Goal: Information Seeking & Learning: Find contact information

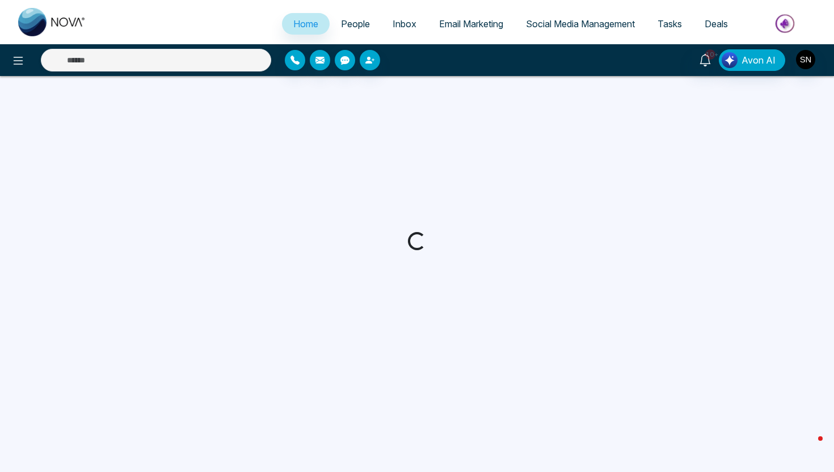
select select "*"
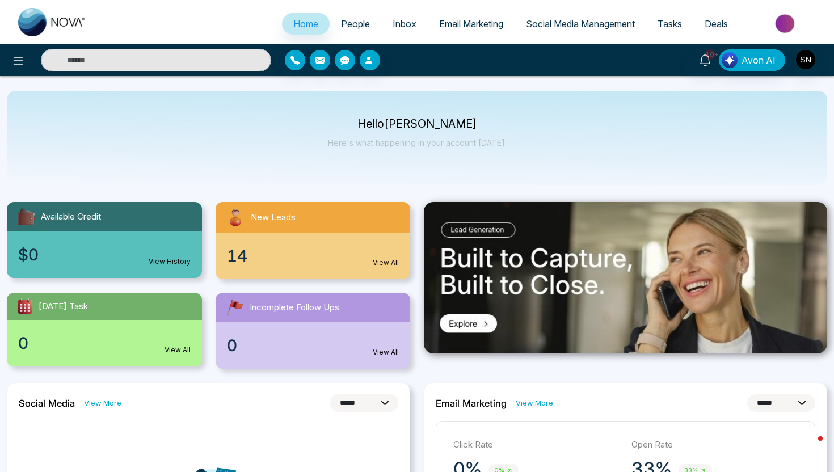
click at [360, 27] on span "People" at bounding box center [355, 23] width 29 height 11
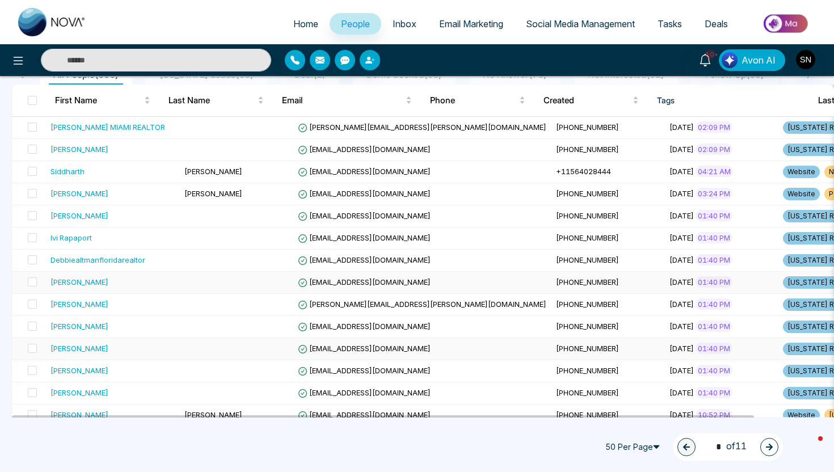
scroll to position [102, 0]
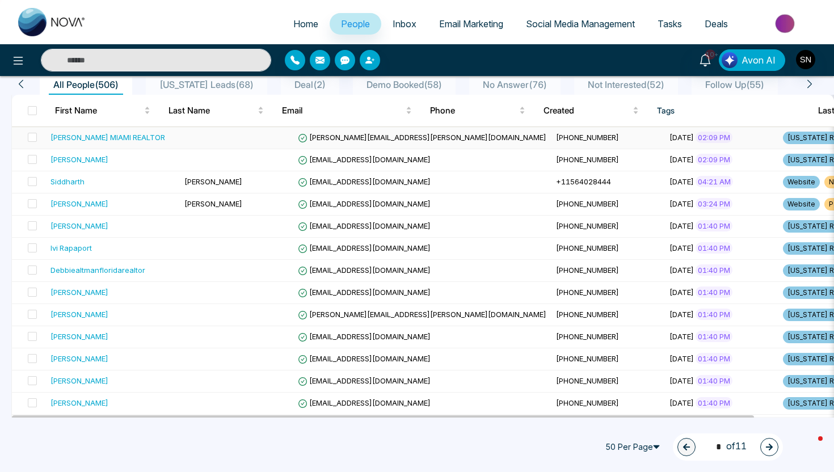
click at [38, 138] on td at bounding box center [29, 138] width 34 height 22
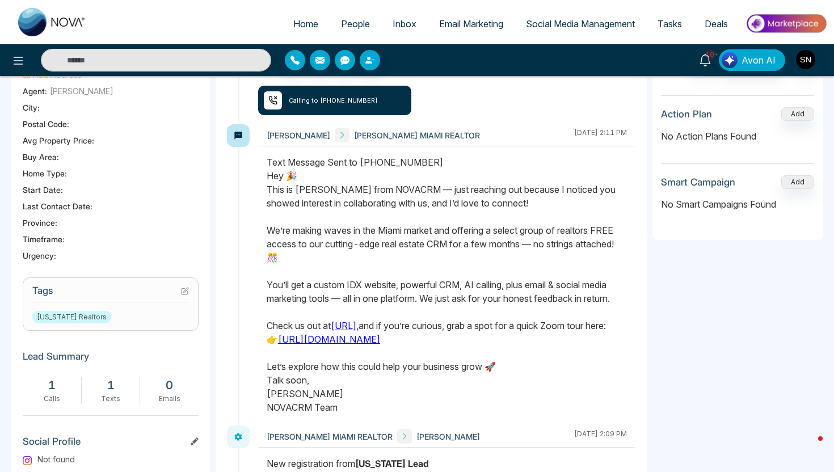
scroll to position [411, 0]
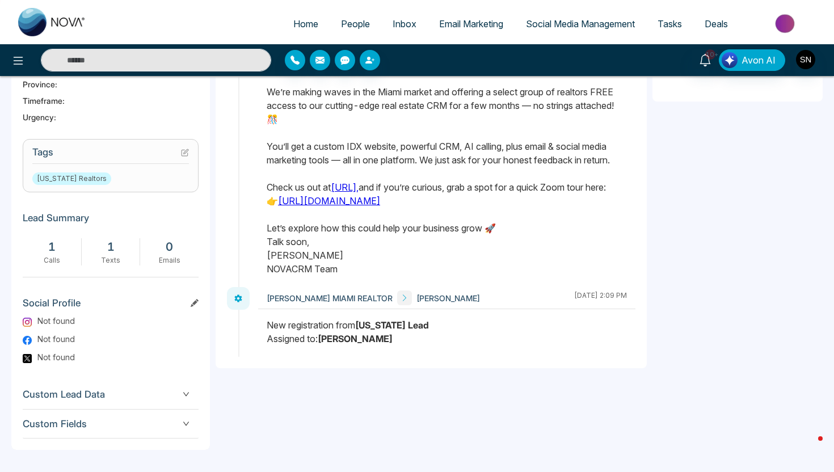
click at [183, 154] on icon at bounding box center [185, 153] width 8 height 8
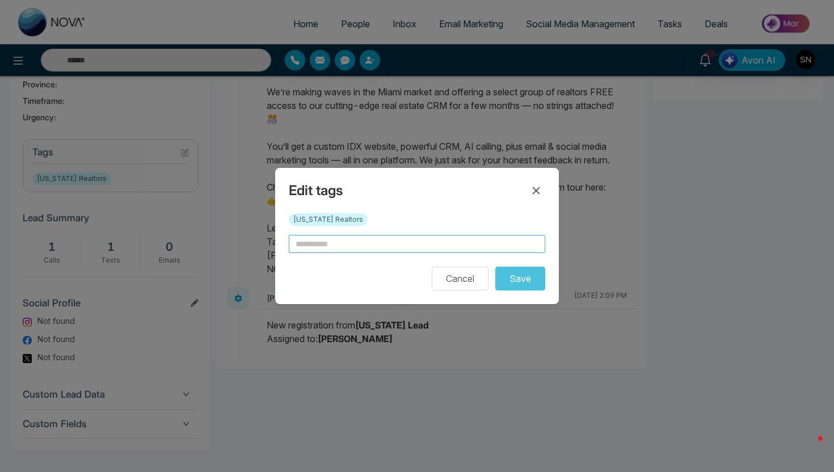
click at [360, 241] on input "text" at bounding box center [417, 244] width 256 height 18
type input "*"
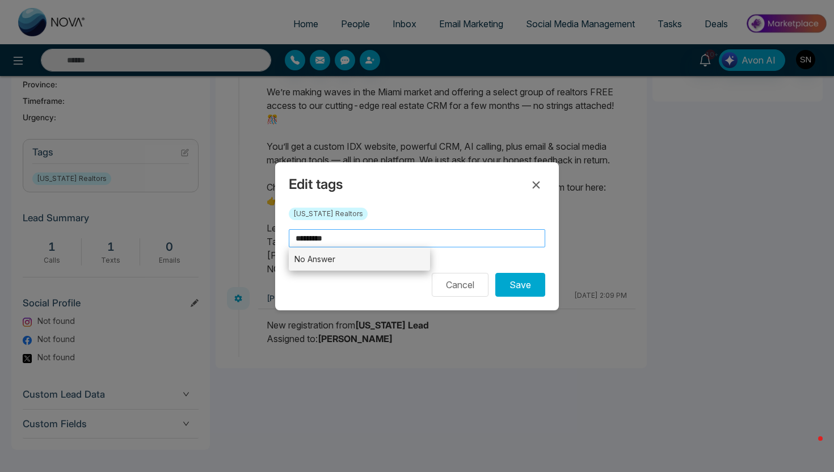
type input "*********"
click at [377, 261] on li "No Answer" at bounding box center [359, 258] width 141 height 23
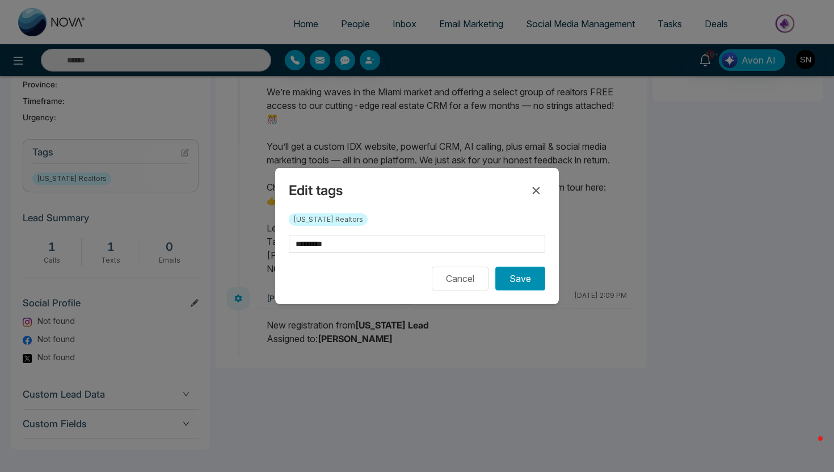
click at [524, 279] on button "Save" at bounding box center [520, 279] width 50 height 24
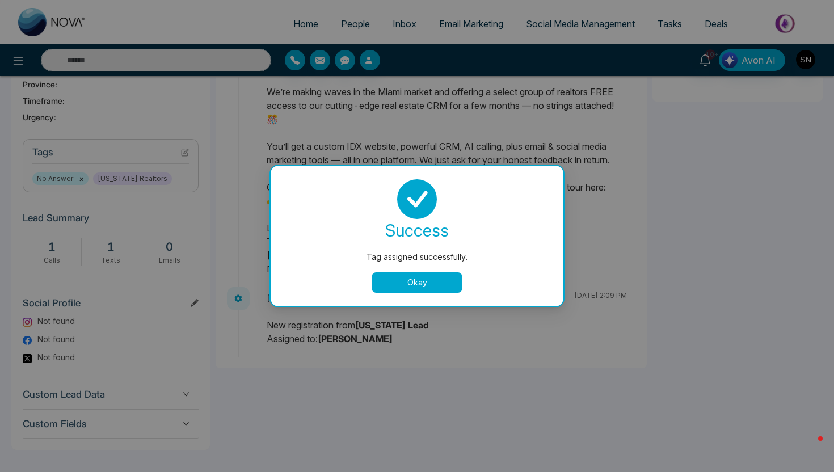
click at [406, 290] on button "Okay" at bounding box center [417, 282] width 91 height 20
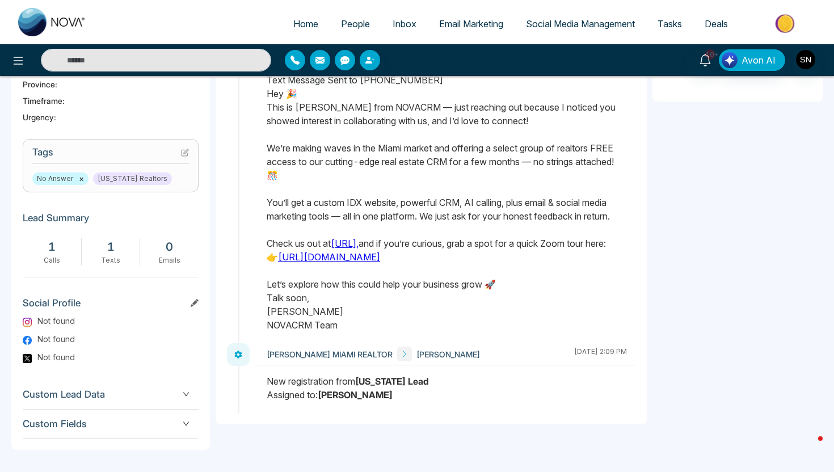
click at [348, 24] on span "People" at bounding box center [355, 23] width 29 height 11
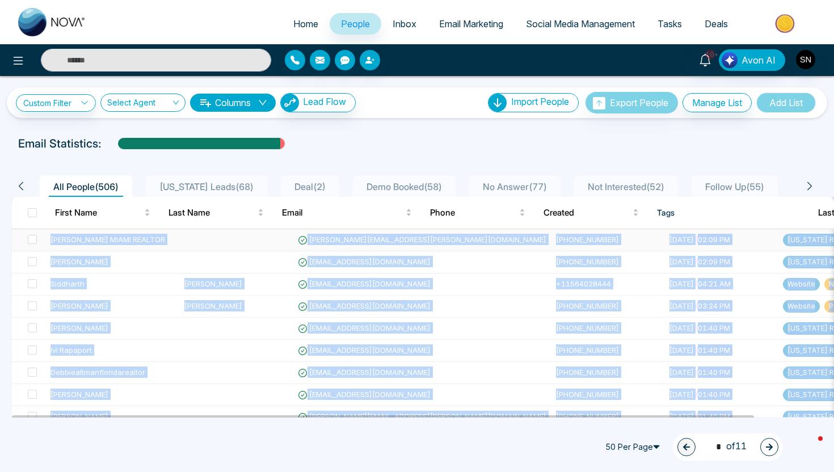
drag, startPoint x: 773, startPoint y: 263, endPoint x: 52, endPoint y: 237, distance: 722.0
copy tbody "Monika Tefel MIAMI REALTOR monika.tefel@floridamoves.com +17875020012 August 19…"
click at [5, 171] on div "All People ( 506 ) Florida Leads ( 68 ) Deal ( 2 ) Demo Booked ( 58 ) No Answer…" at bounding box center [417, 182] width 825 height 29
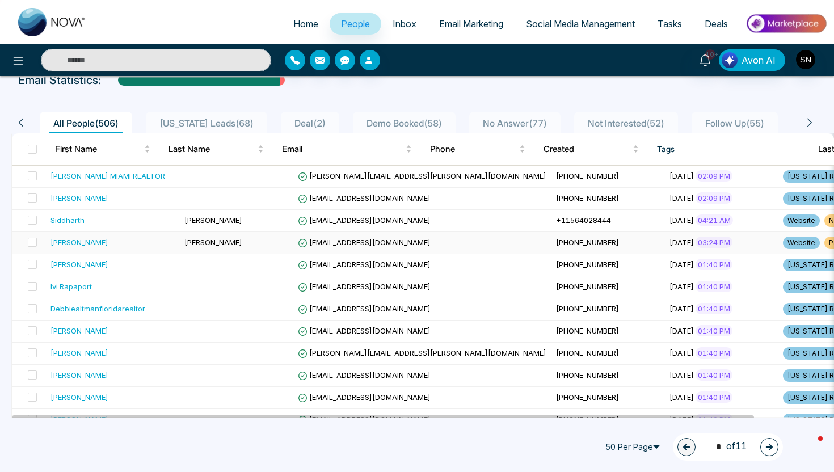
scroll to position [66, 0]
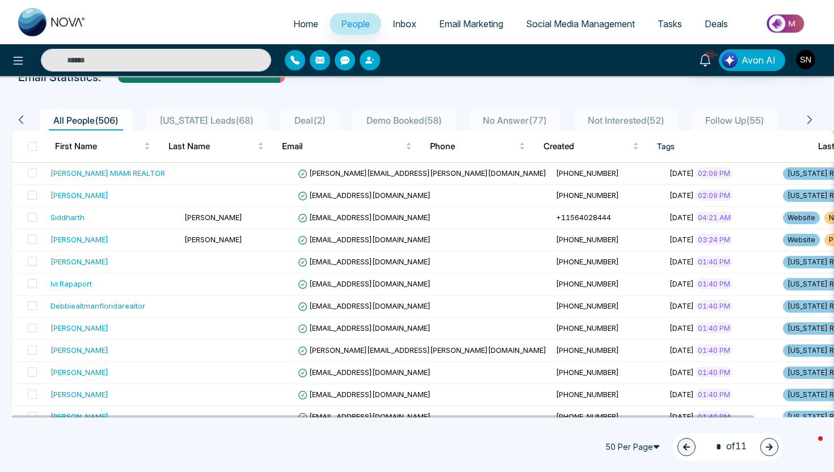
click at [155, 67] on input "text" at bounding box center [156, 60] width 230 height 23
paste input "**********"
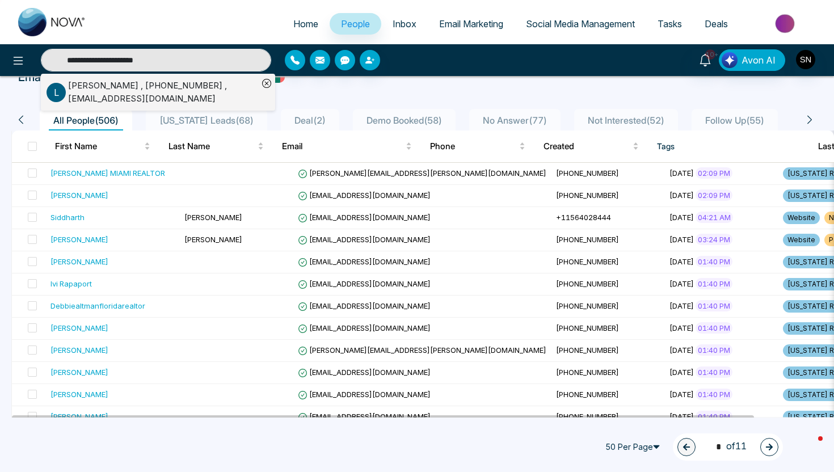
type input "**********"
click at [145, 98] on div "Lina Barcelo , +13059685462 , linabarcelo@hotmail.com" at bounding box center [163, 92] width 190 height 26
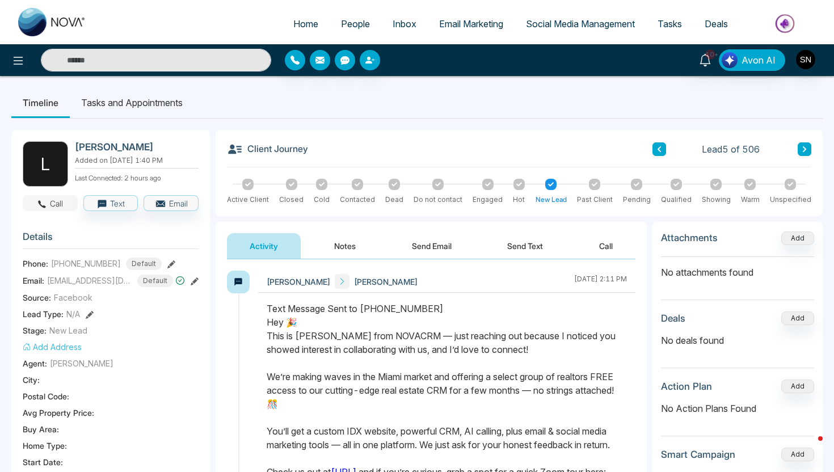
click at [58, 204] on button "Call" at bounding box center [50, 203] width 55 height 16
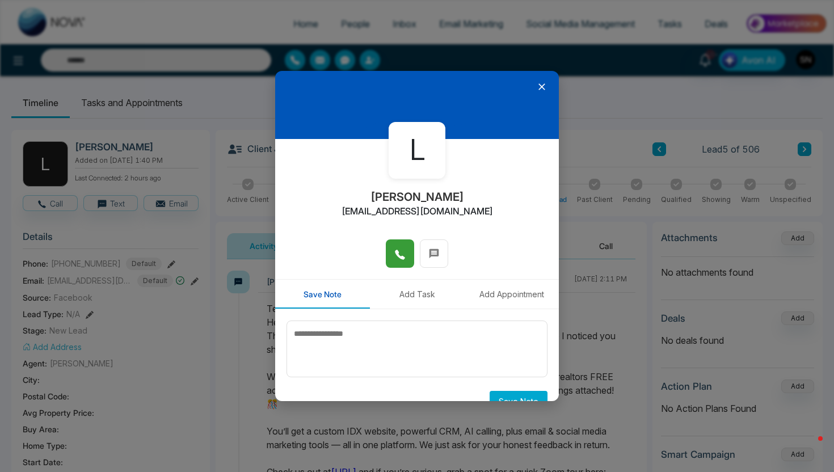
click at [406, 257] on button at bounding box center [400, 253] width 28 height 28
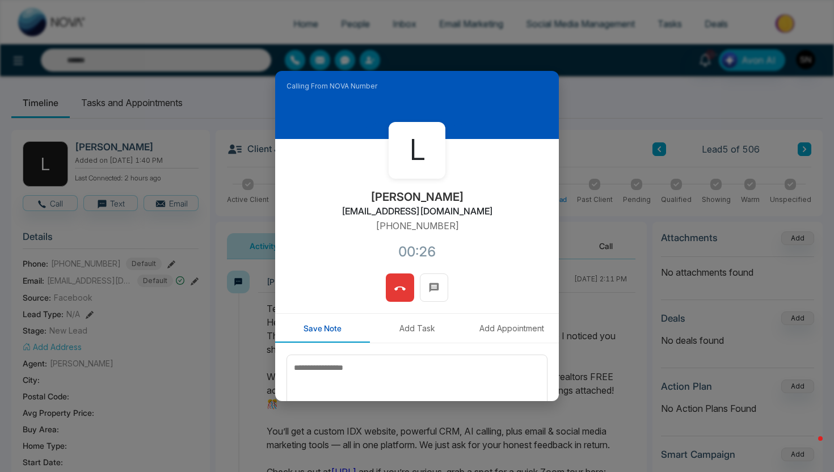
click at [402, 289] on icon at bounding box center [399, 288] width 11 height 11
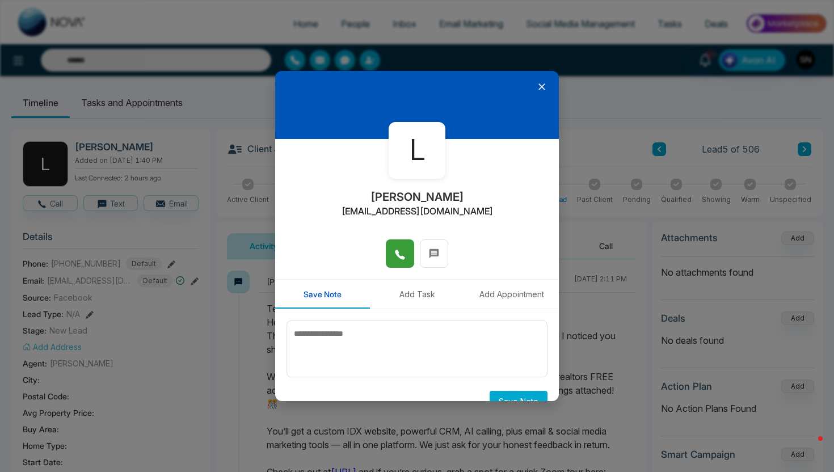
click at [539, 92] on div at bounding box center [417, 105] width 284 height 68
click at [542, 90] on icon at bounding box center [541, 86] width 11 height 11
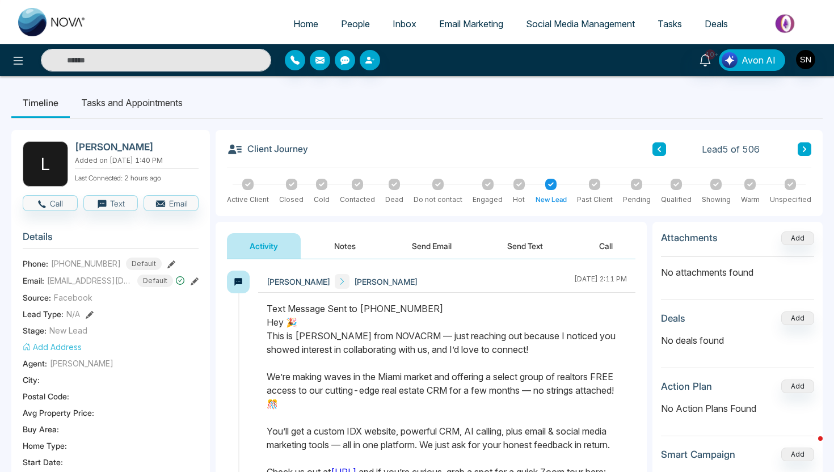
click at [103, 45] on div "10+ Avon AI" at bounding box center [417, 60] width 834 height 32
click at [106, 63] on input "text" at bounding box center [156, 60] width 230 height 23
paste input "**********"
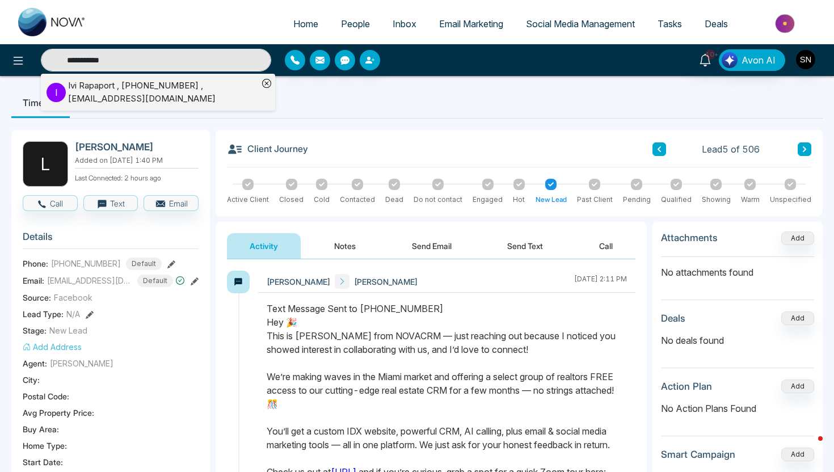
type input "**********"
click at [126, 98] on div "Ivi Rapaport , +13053333152 , Ivi@ivirapaport.com" at bounding box center [163, 92] width 190 height 26
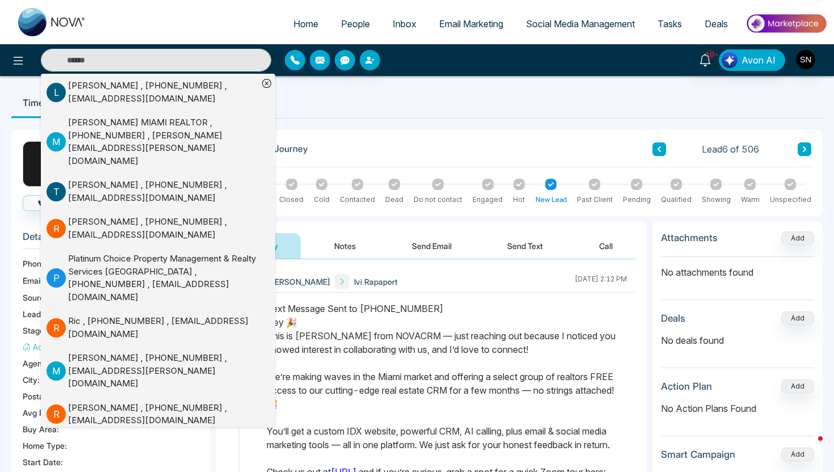
click at [333, 101] on ul "Timeline Tasks and Appointments" at bounding box center [416, 102] width 811 height 31
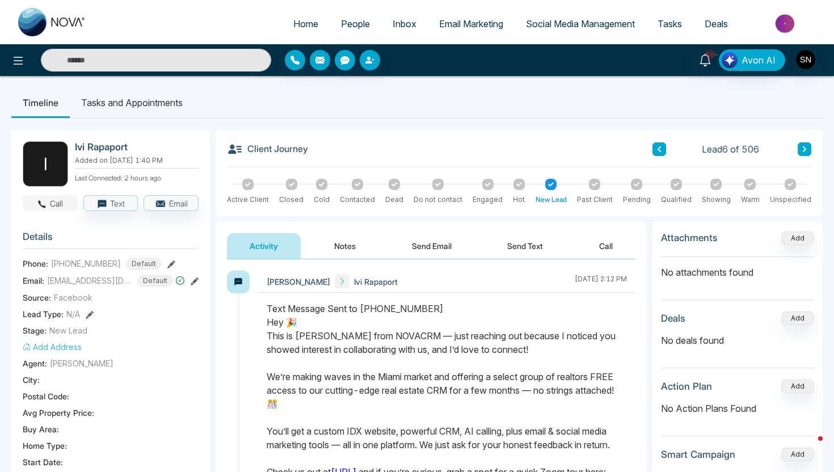
click at [65, 202] on button "Call" at bounding box center [50, 203] width 55 height 16
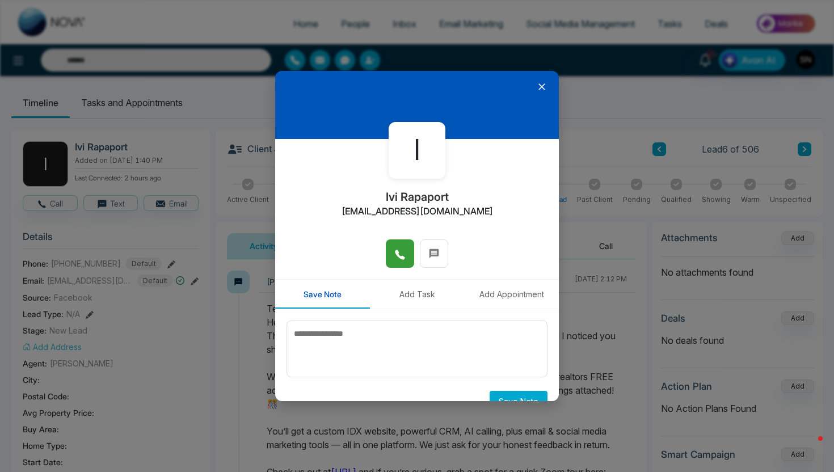
click at [395, 259] on icon at bounding box center [399, 254] width 11 height 11
click at [538, 90] on icon at bounding box center [541, 86] width 11 height 11
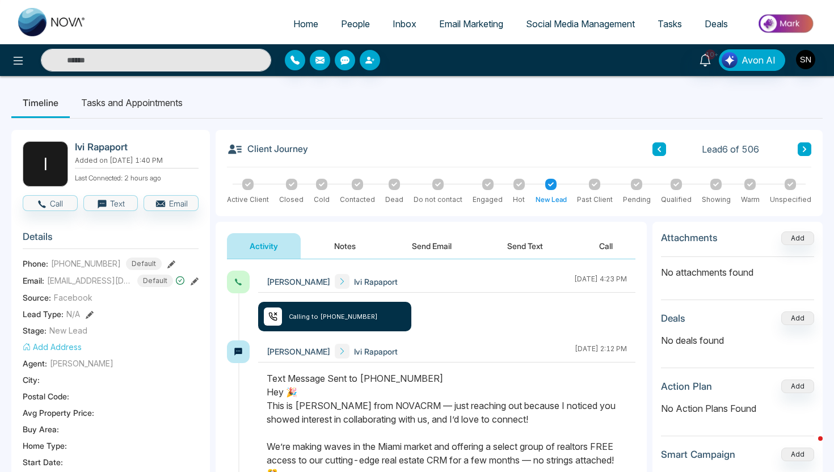
click at [185, 71] on div "10+ Avon AI" at bounding box center [417, 60] width 834 height 32
click at [184, 66] on input "text" at bounding box center [156, 60] width 230 height 23
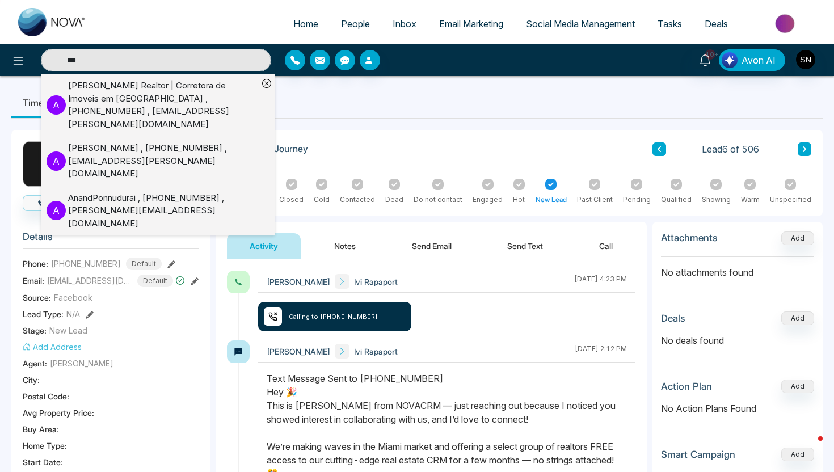
type input "***"
click at [65, 98] on p "A" at bounding box center [56, 104] width 19 height 19
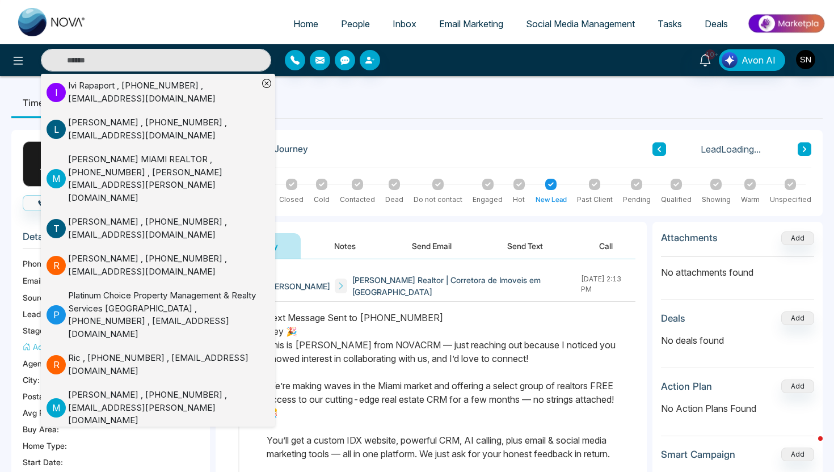
click at [382, 90] on ul "Timeline Tasks and Appointments" at bounding box center [416, 102] width 811 height 31
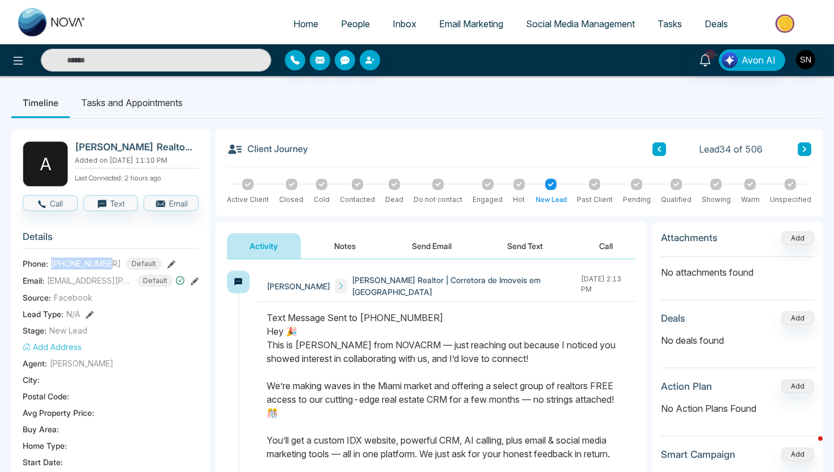
drag, startPoint x: 50, startPoint y: 264, endPoint x: 109, endPoint y: 267, distance: 59.1
click at [109, 267] on span "+13213504997" at bounding box center [86, 264] width 70 height 12
copy span "+13213504997"
click at [51, 203] on button "Call" at bounding box center [50, 203] width 55 height 16
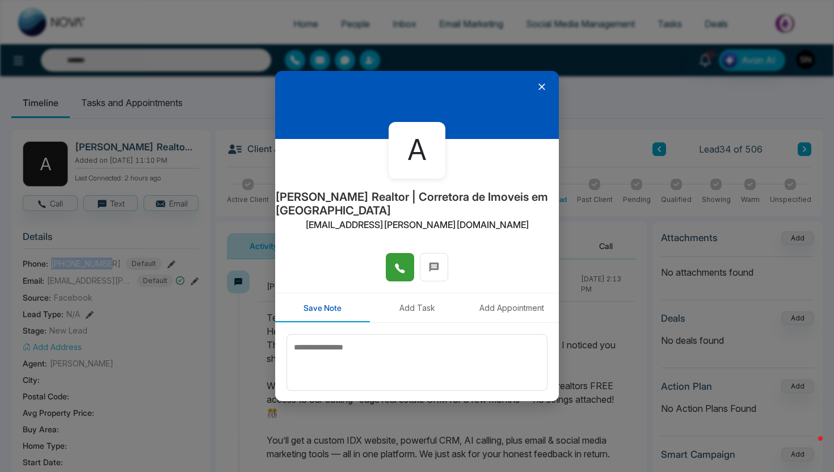
click at [402, 265] on icon at bounding box center [399, 268] width 11 height 11
click at [544, 88] on icon at bounding box center [541, 86] width 7 height 7
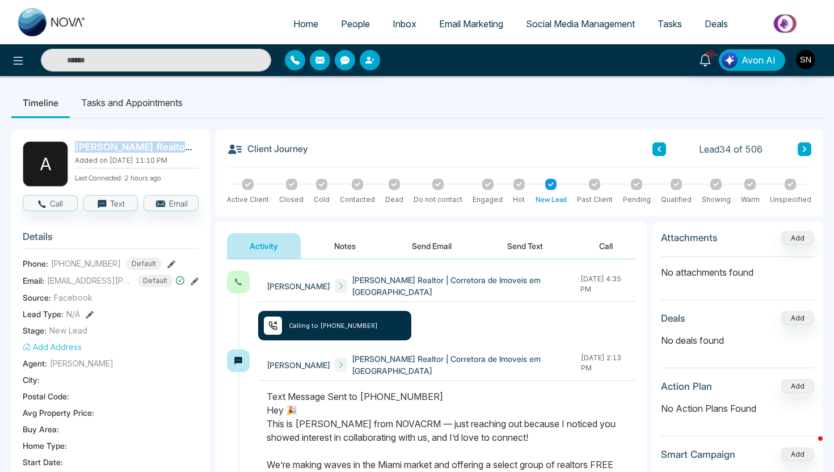
drag, startPoint x: 73, startPoint y: 146, endPoint x: 180, endPoint y: 151, distance: 106.8
click at [180, 151] on div "A Ana Thompson Realtor | Corretora de Imoveis em Orlando Added on August 10 202…" at bounding box center [111, 163] width 176 height 45
copy h2 "Ana Thompson Realtor"
click at [341, 27] on span "People" at bounding box center [355, 23] width 29 height 11
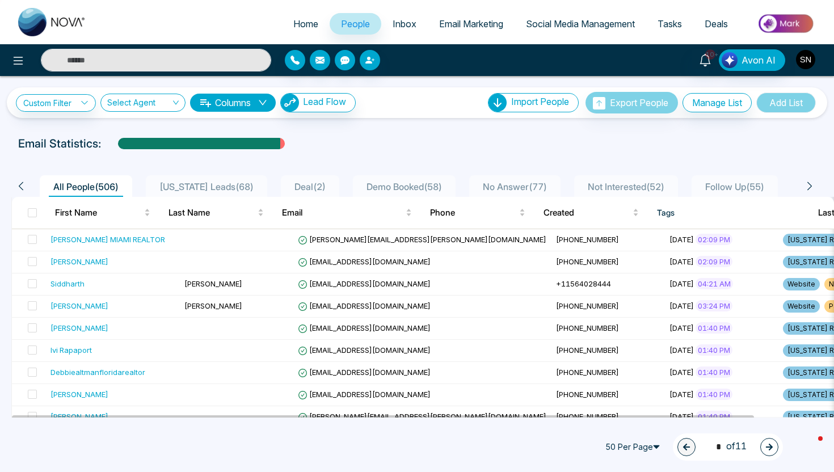
click at [808, 57] on img "button" at bounding box center [805, 59] width 19 height 19
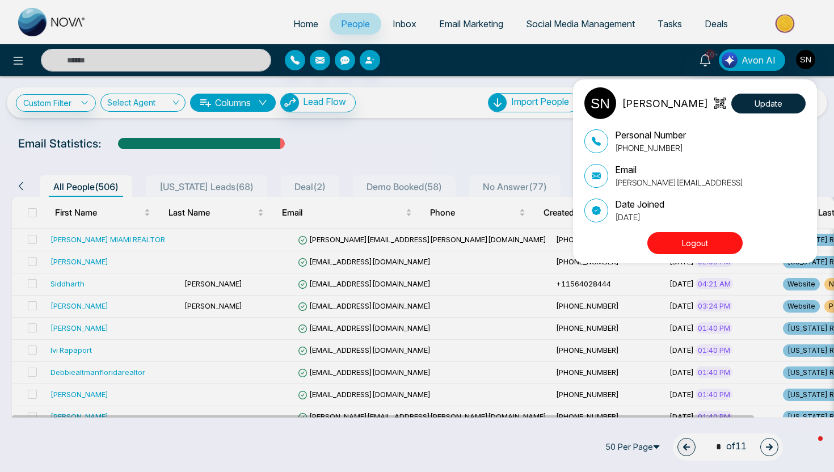
click at [473, 137] on div "Sam Nova Update Personal Number +12263425747 Email sam@novacrm.ai Date Joined M…" at bounding box center [417, 236] width 834 height 472
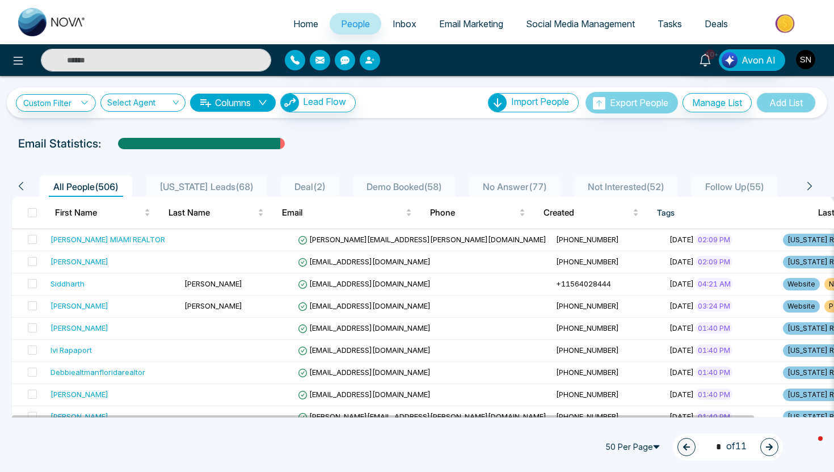
click at [799, 56] on img "button" at bounding box center [805, 59] width 19 height 19
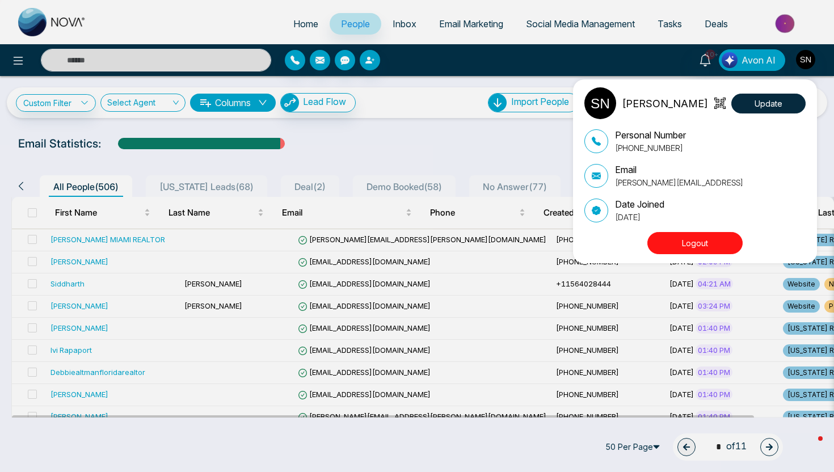
click at [667, 251] on button "Logout" at bounding box center [694, 243] width 95 height 22
